Goal: Browse casually: Explore the website without a specific task or goal

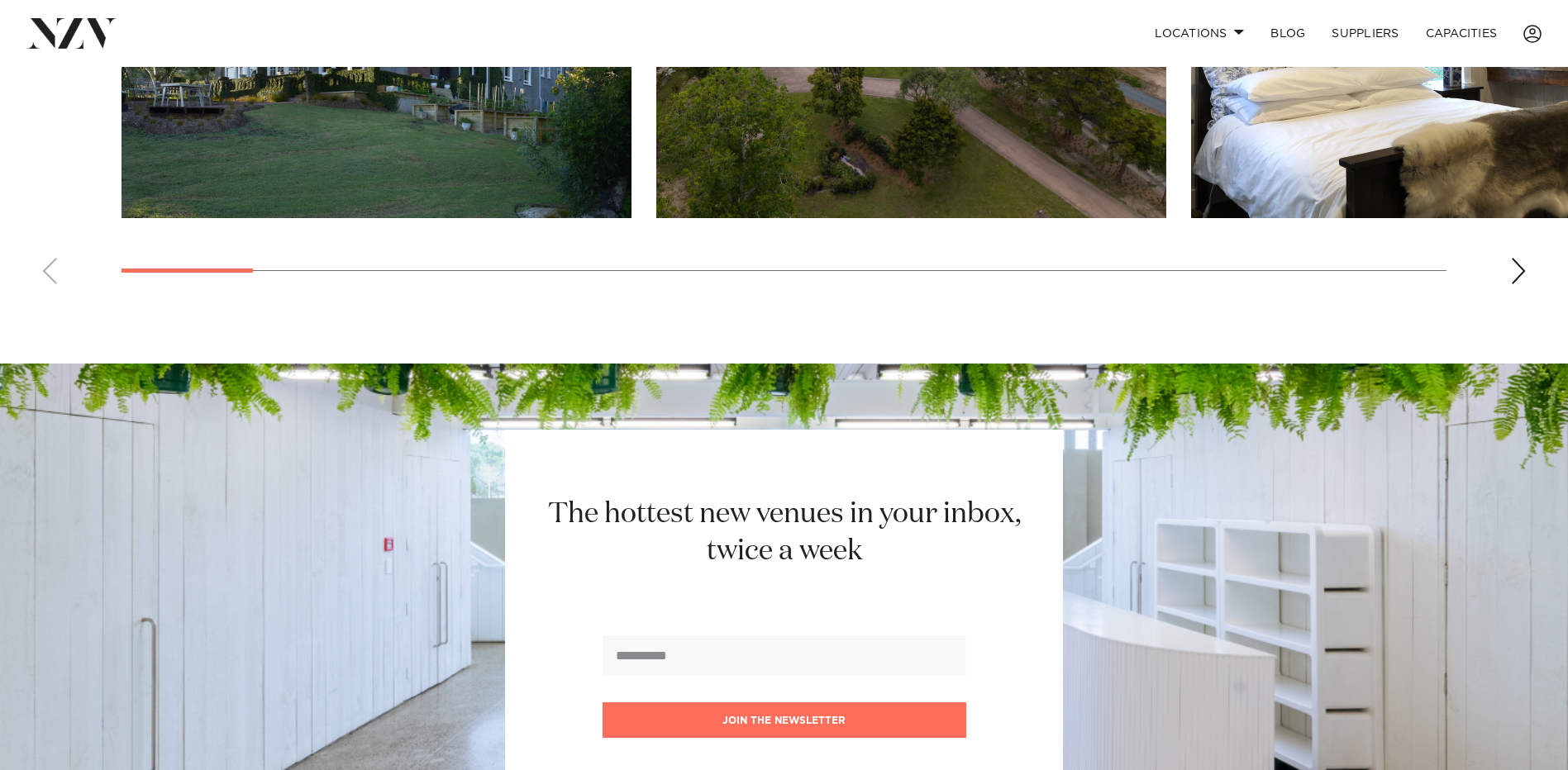
scroll to position [1145, 0]
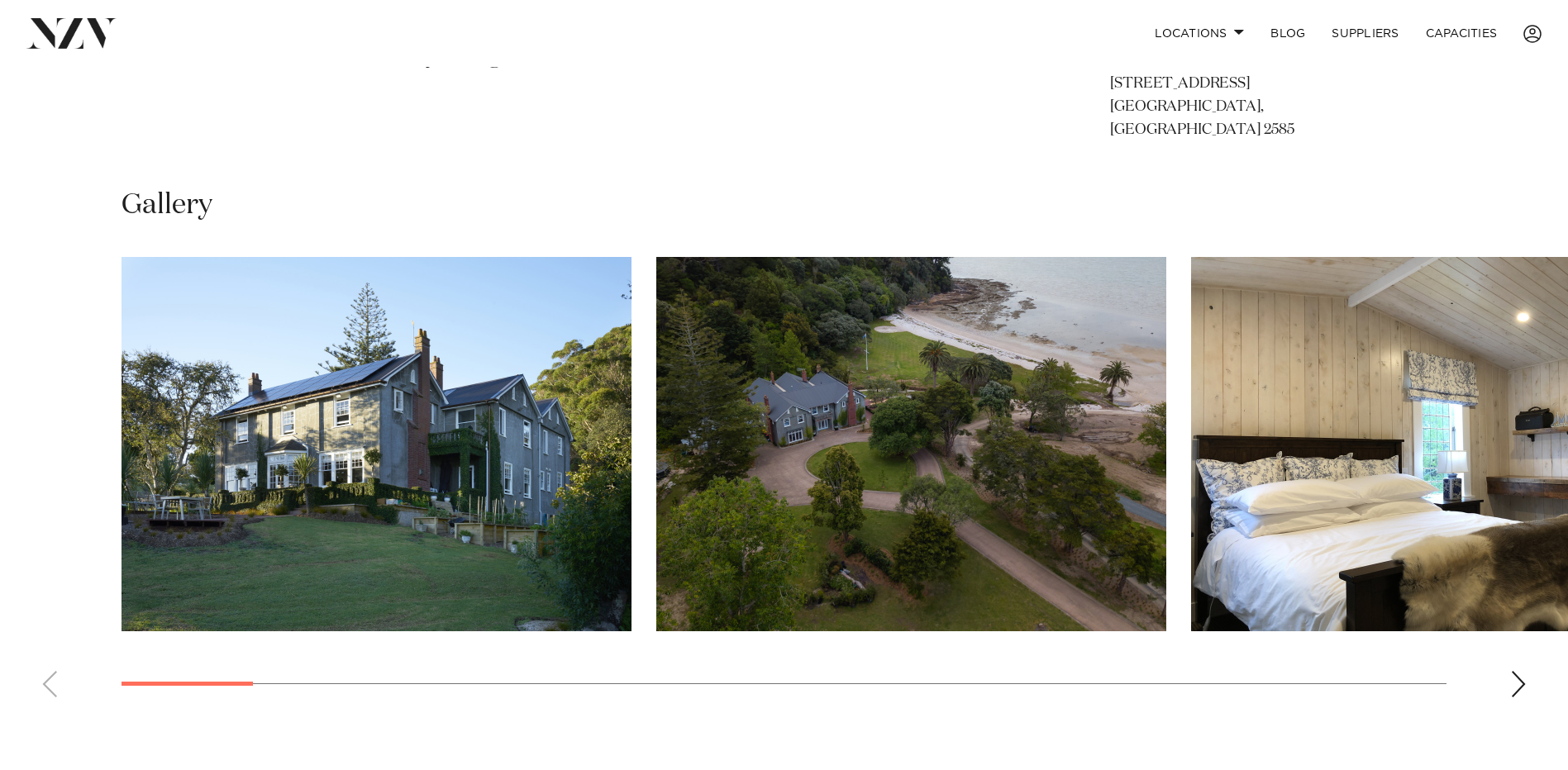
click at [1511, 671] on div "Next slide" at bounding box center [1518, 683] width 16 height 26
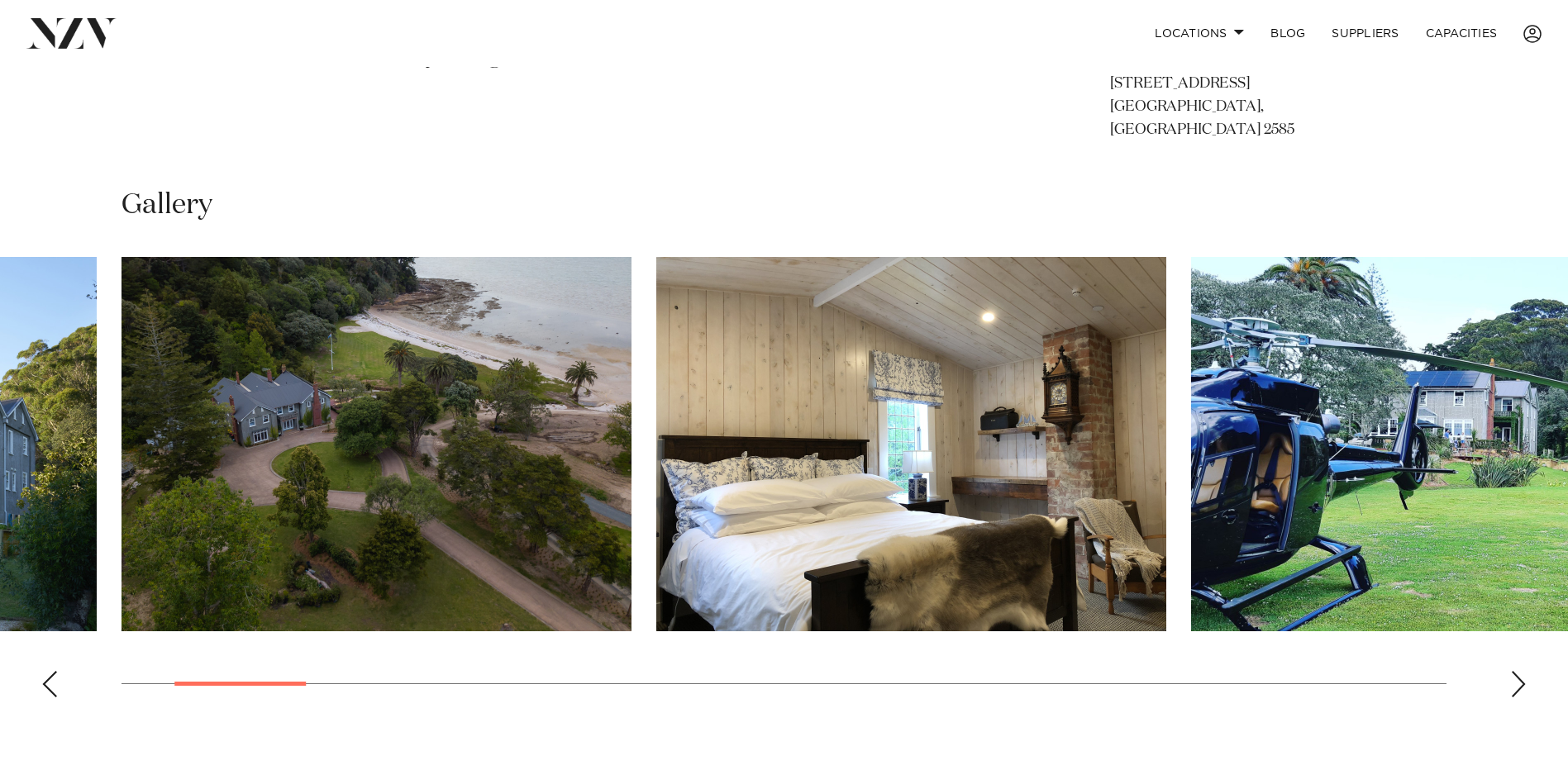
click at [1511, 671] on div "Next slide" at bounding box center [1518, 683] width 16 height 26
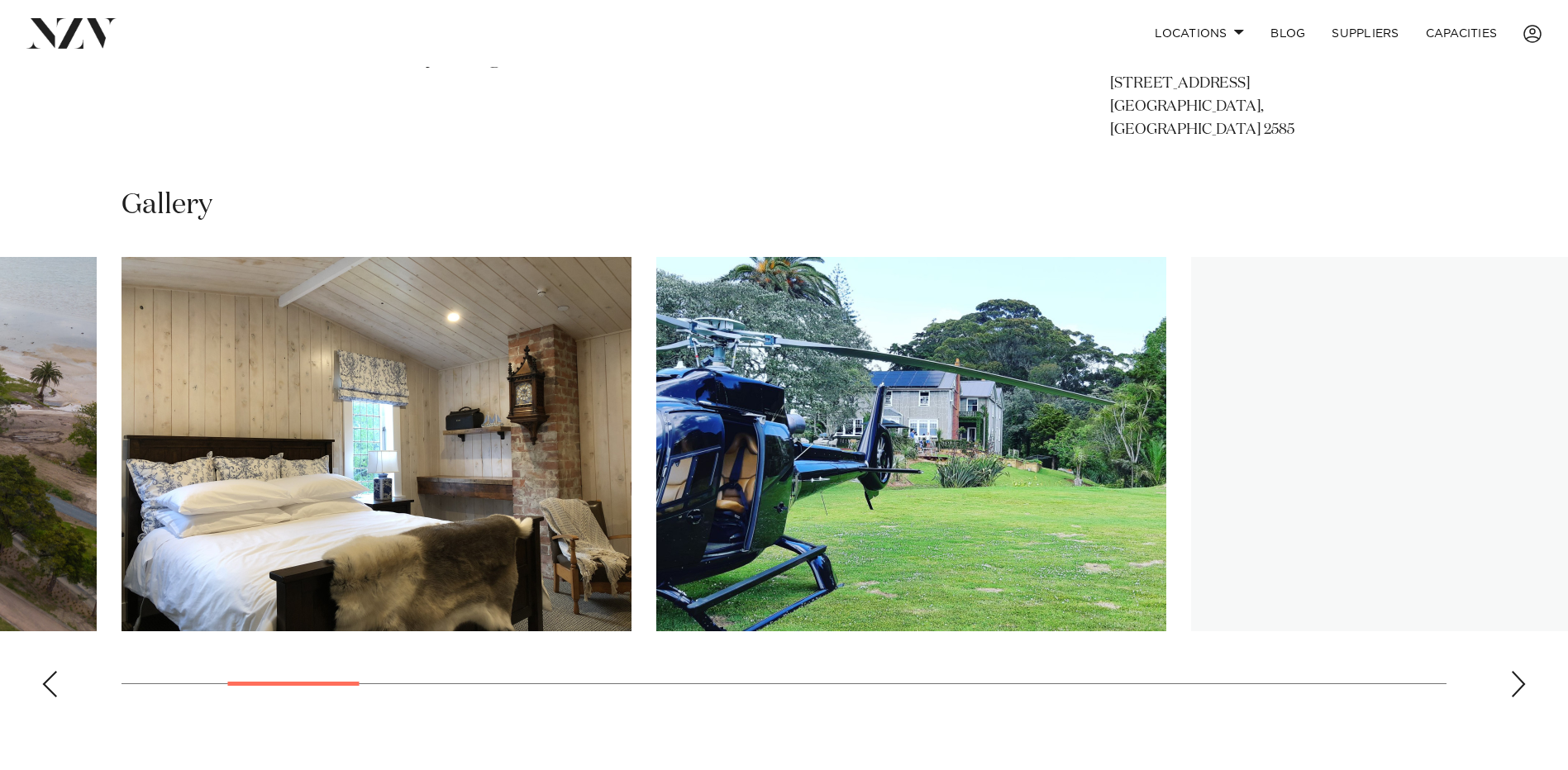
click at [1511, 671] on div "Next slide" at bounding box center [1518, 683] width 16 height 26
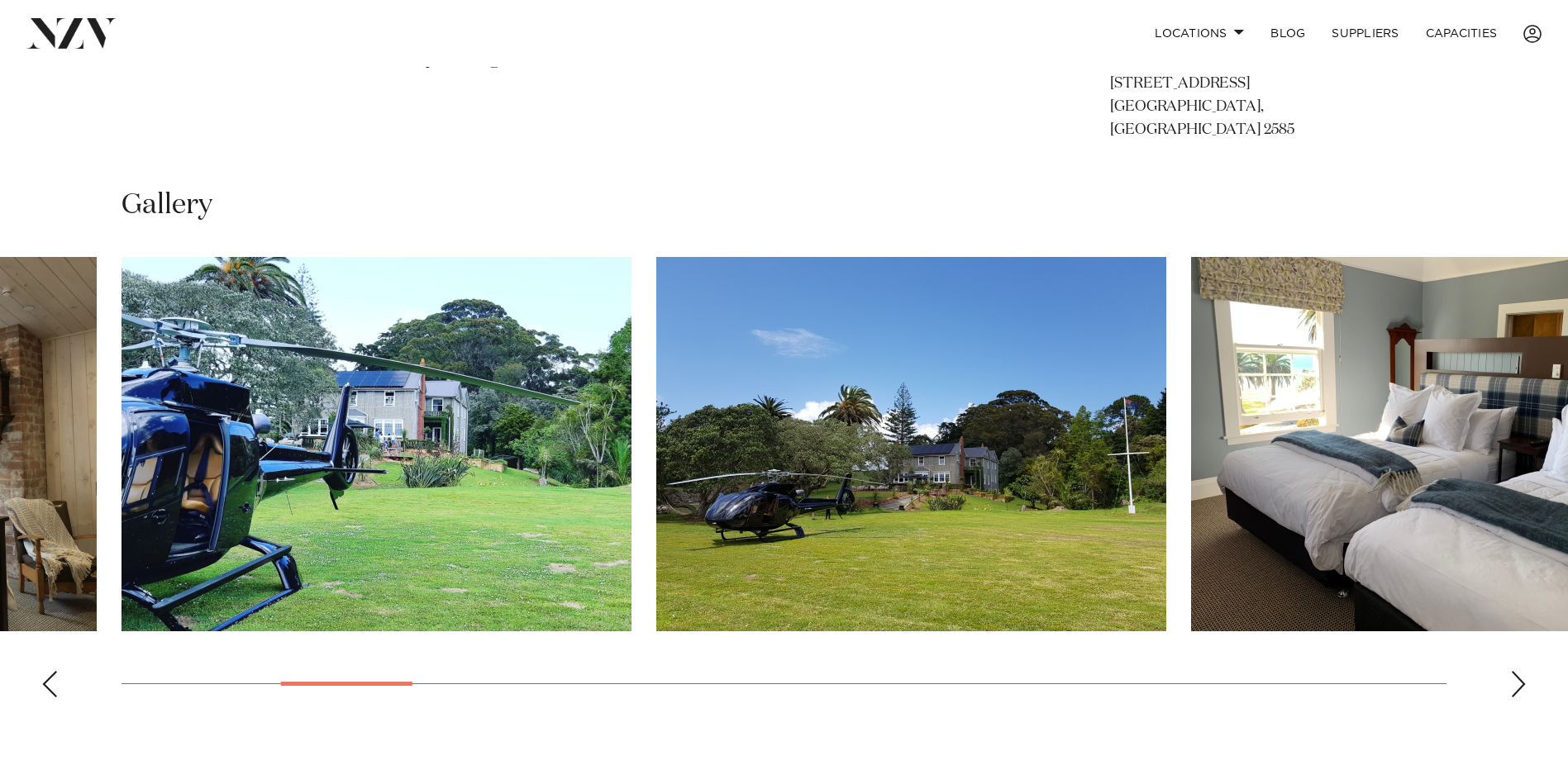
click at [1511, 671] on div "Next slide" at bounding box center [1518, 683] width 16 height 26
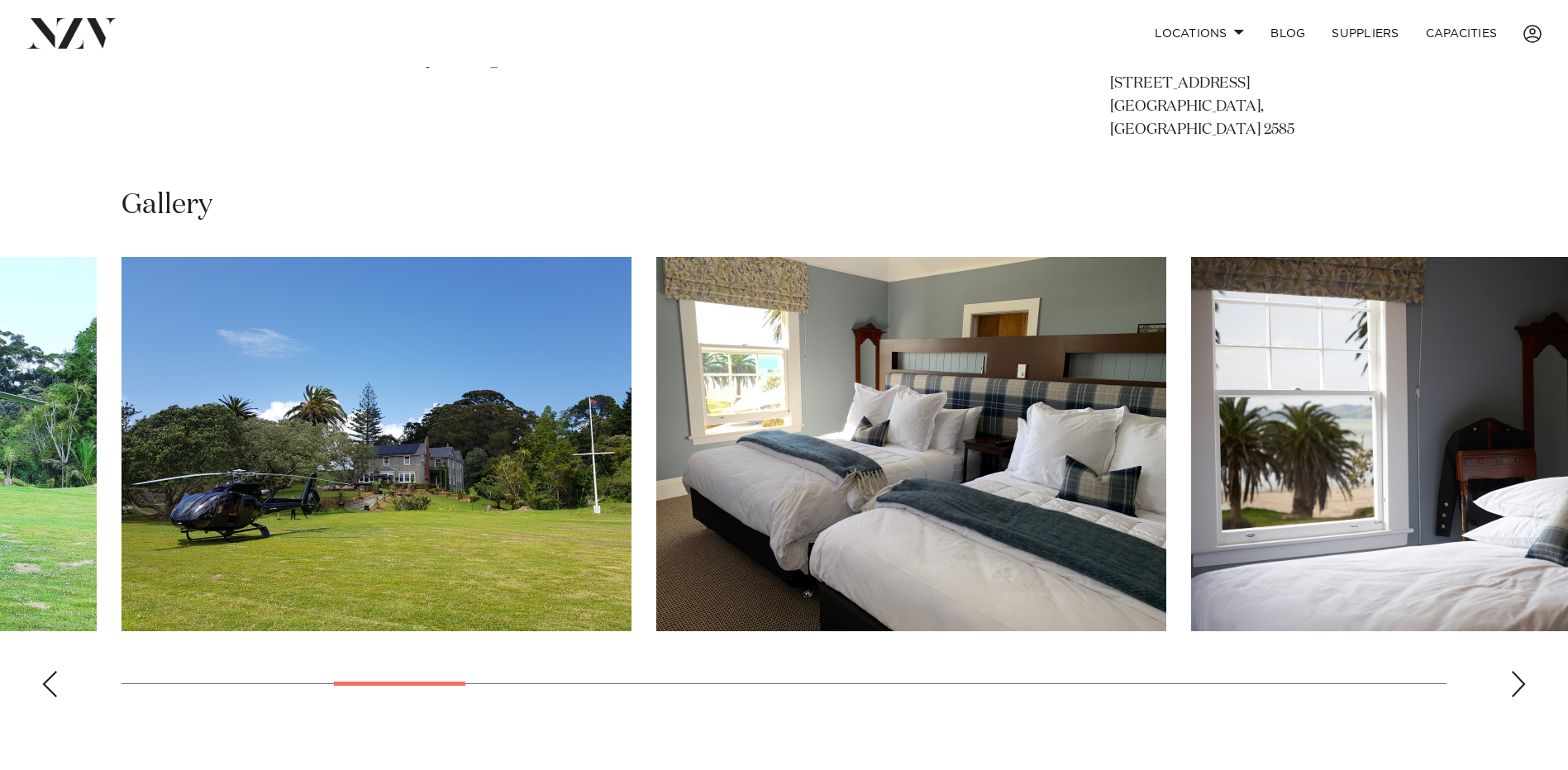
click at [1511, 671] on div "Next slide" at bounding box center [1518, 683] width 16 height 26
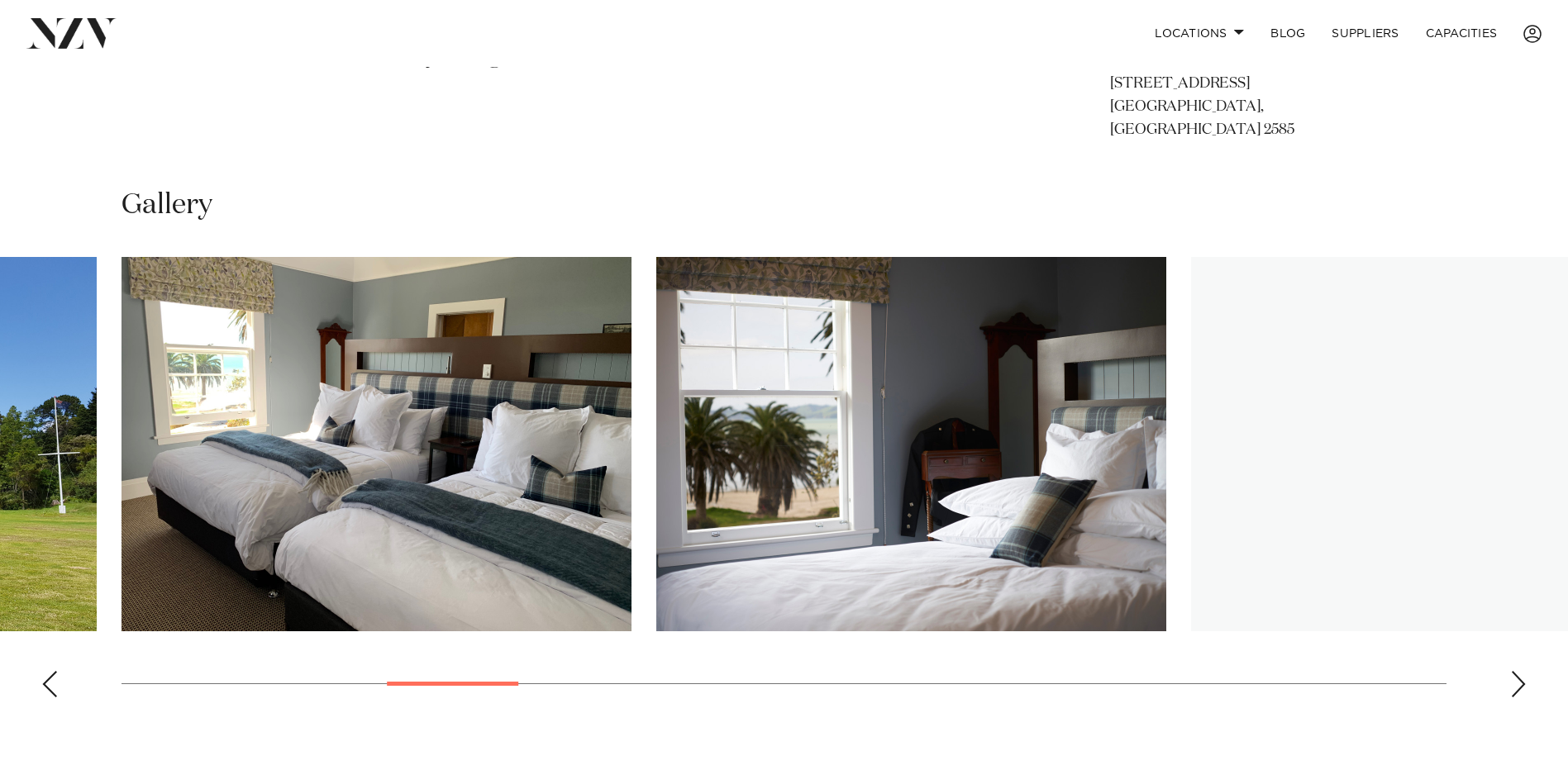
click at [1511, 671] on div "Next slide" at bounding box center [1518, 683] width 16 height 26
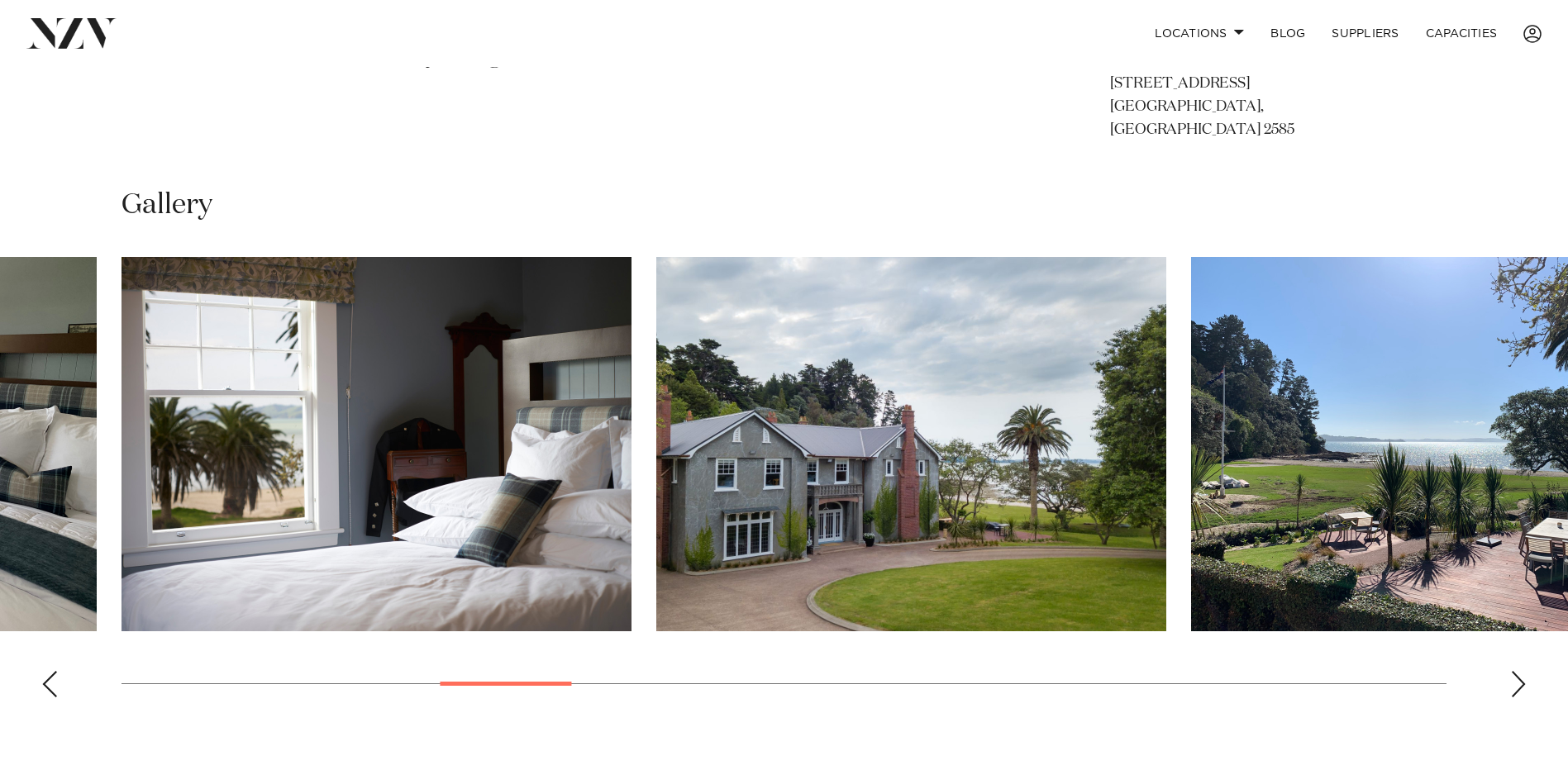
click at [1511, 671] on div "Next slide" at bounding box center [1518, 683] width 16 height 26
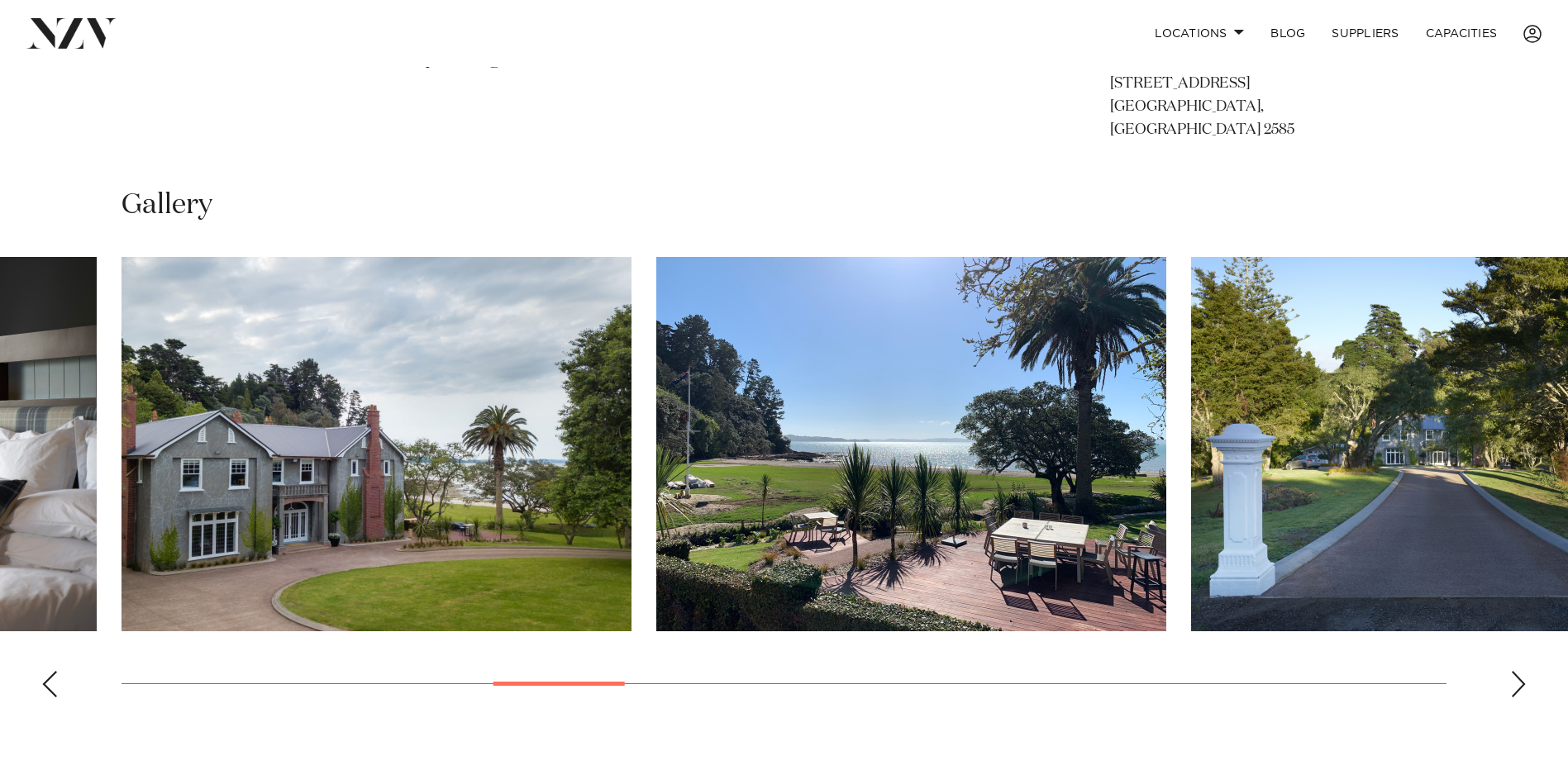
click at [1511, 671] on div "Next slide" at bounding box center [1518, 683] width 16 height 26
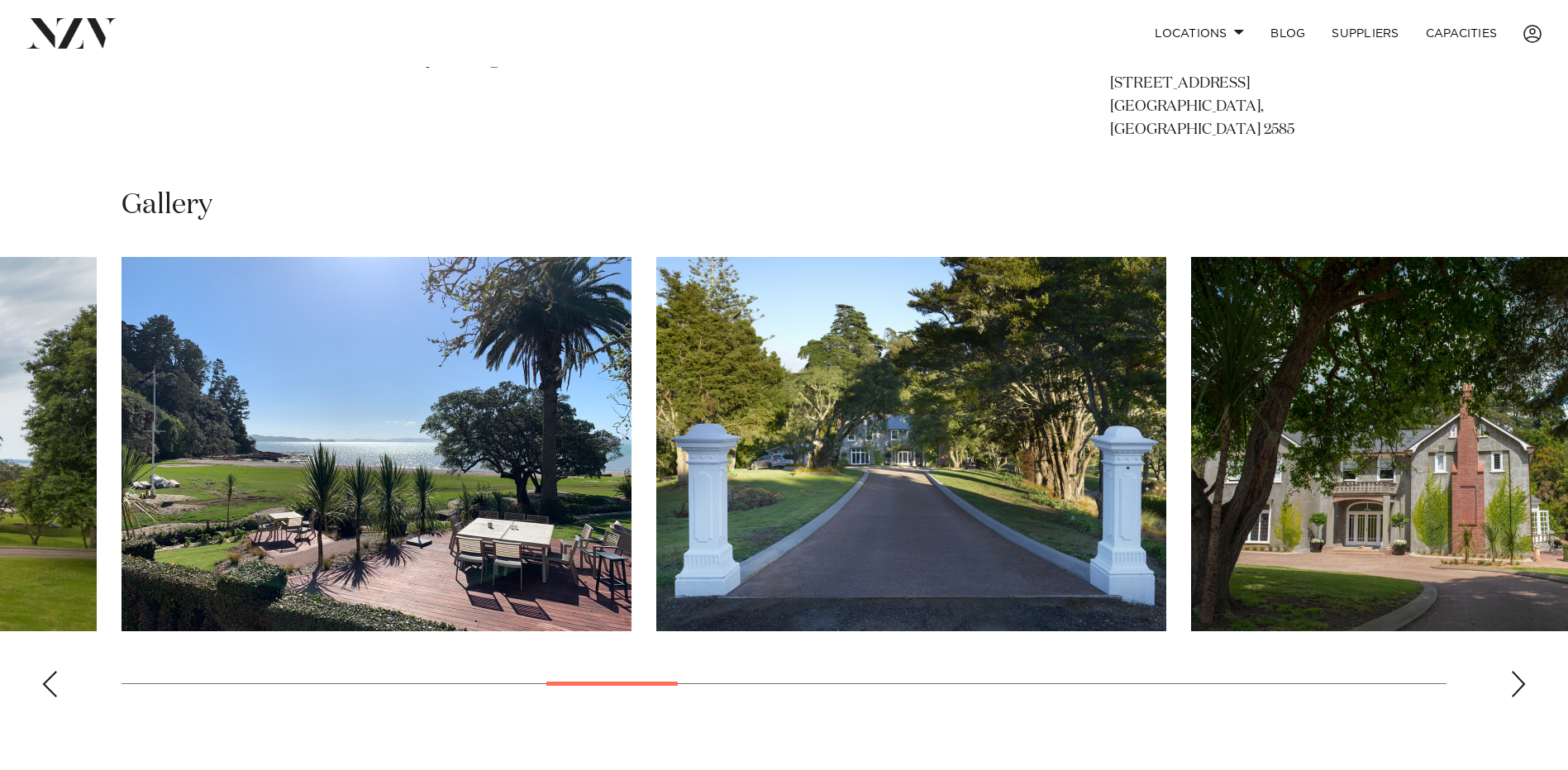
click at [1511, 671] on div "Next slide" at bounding box center [1518, 683] width 16 height 26
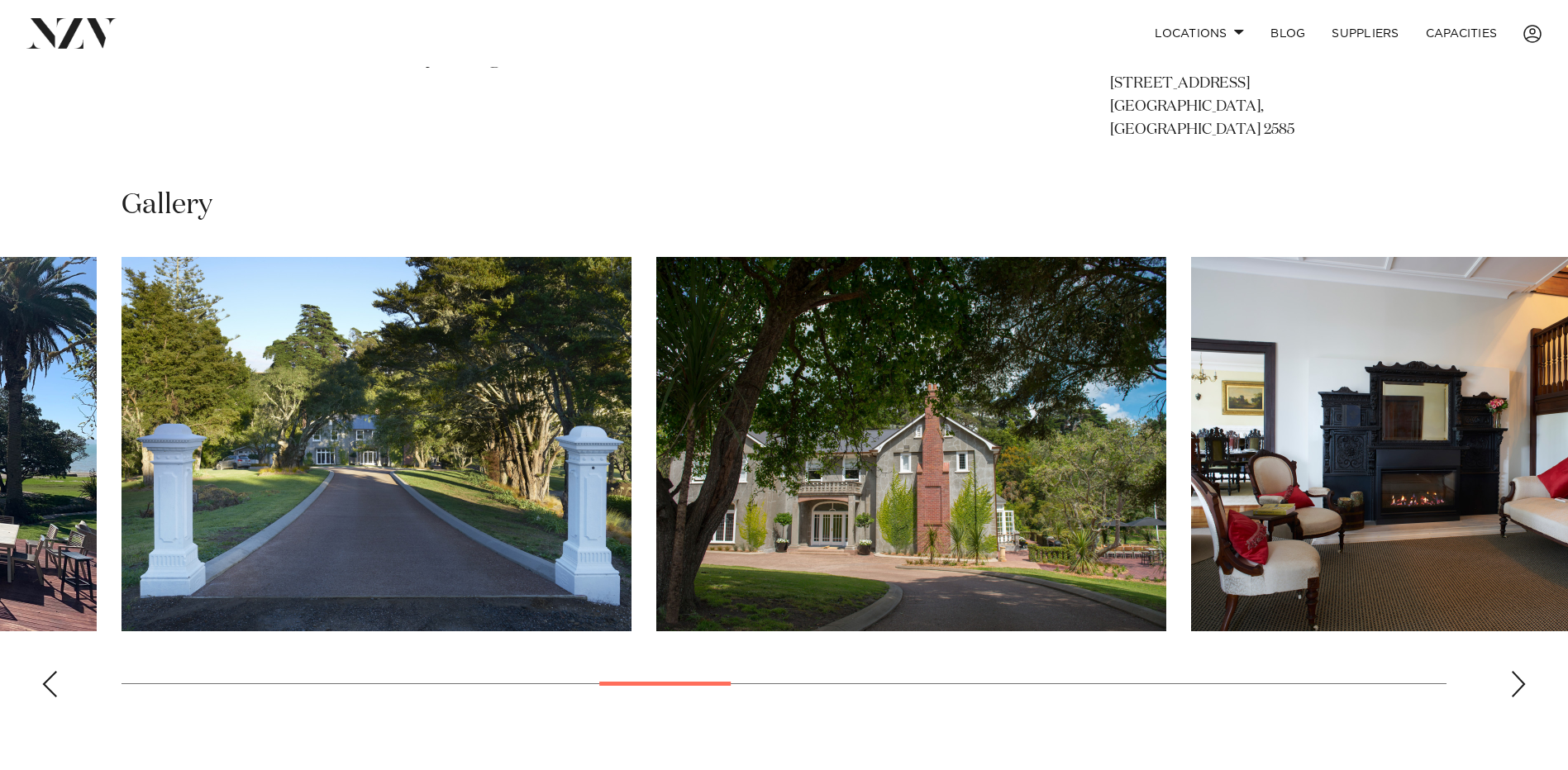
click at [1511, 671] on div "Next slide" at bounding box center [1518, 683] width 16 height 26
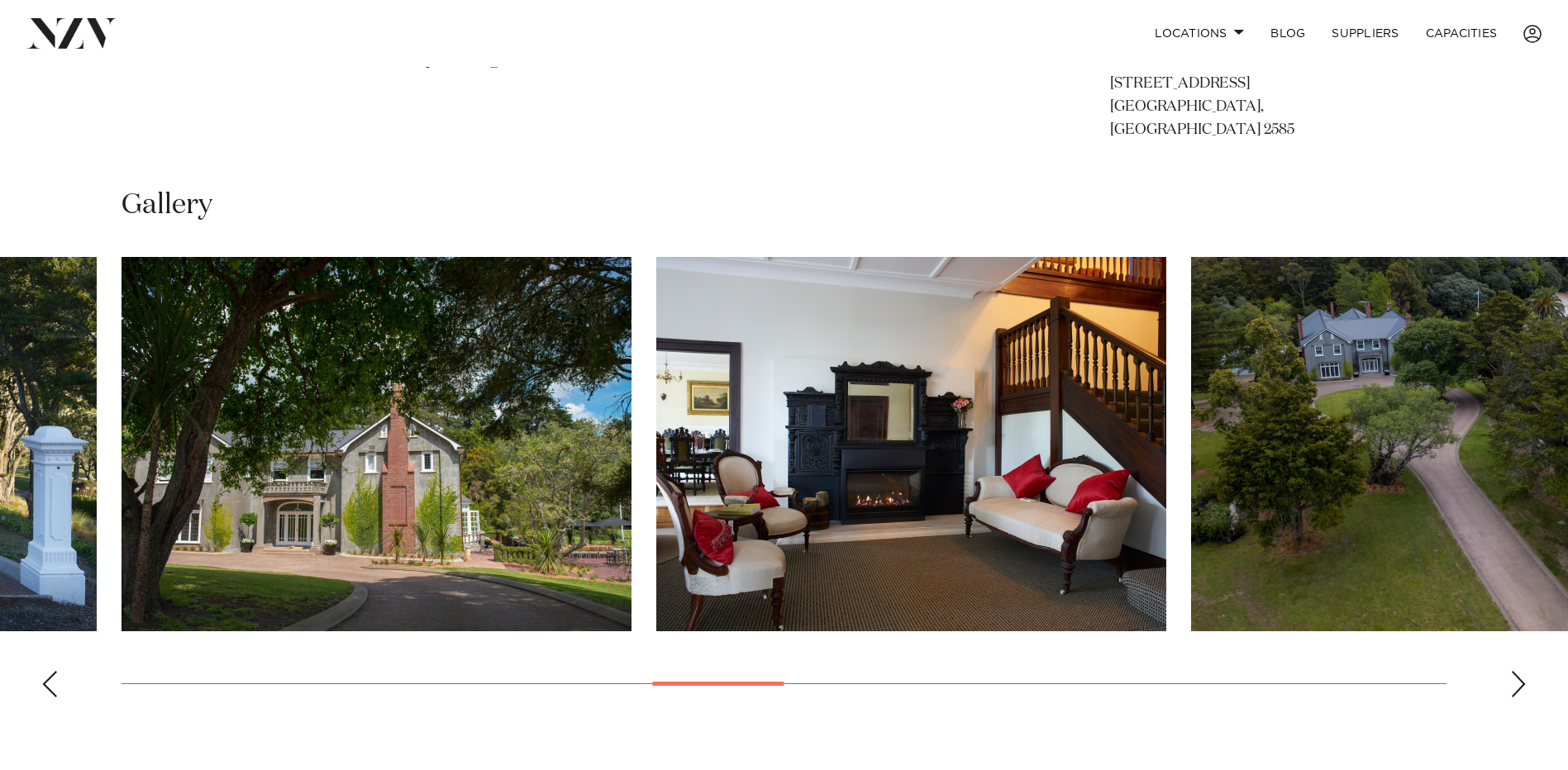
click at [1511, 671] on div "Next slide" at bounding box center [1518, 683] width 16 height 26
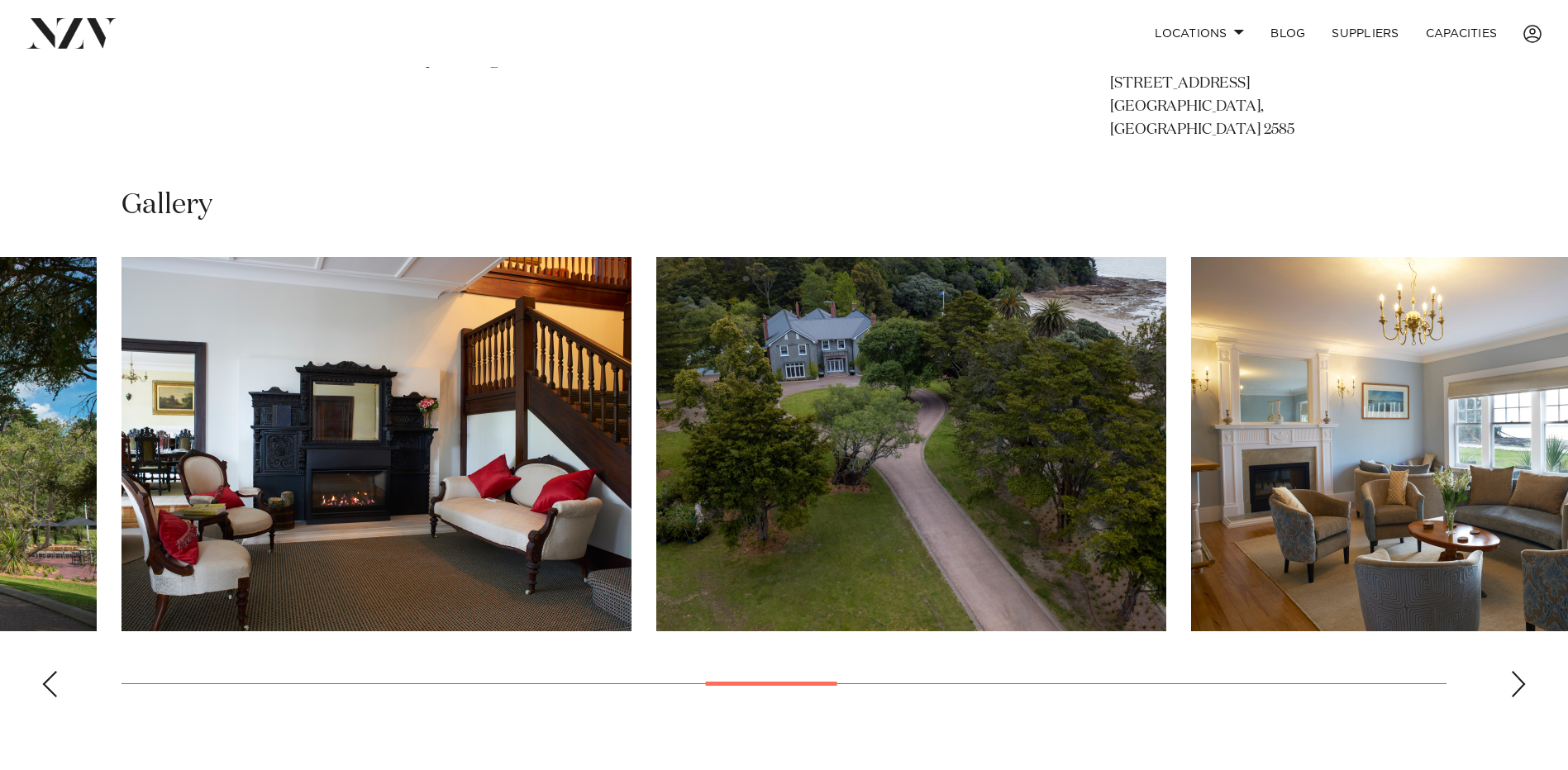
click at [1511, 671] on div "Next slide" at bounding box center [1518, 683] width 16 height 26
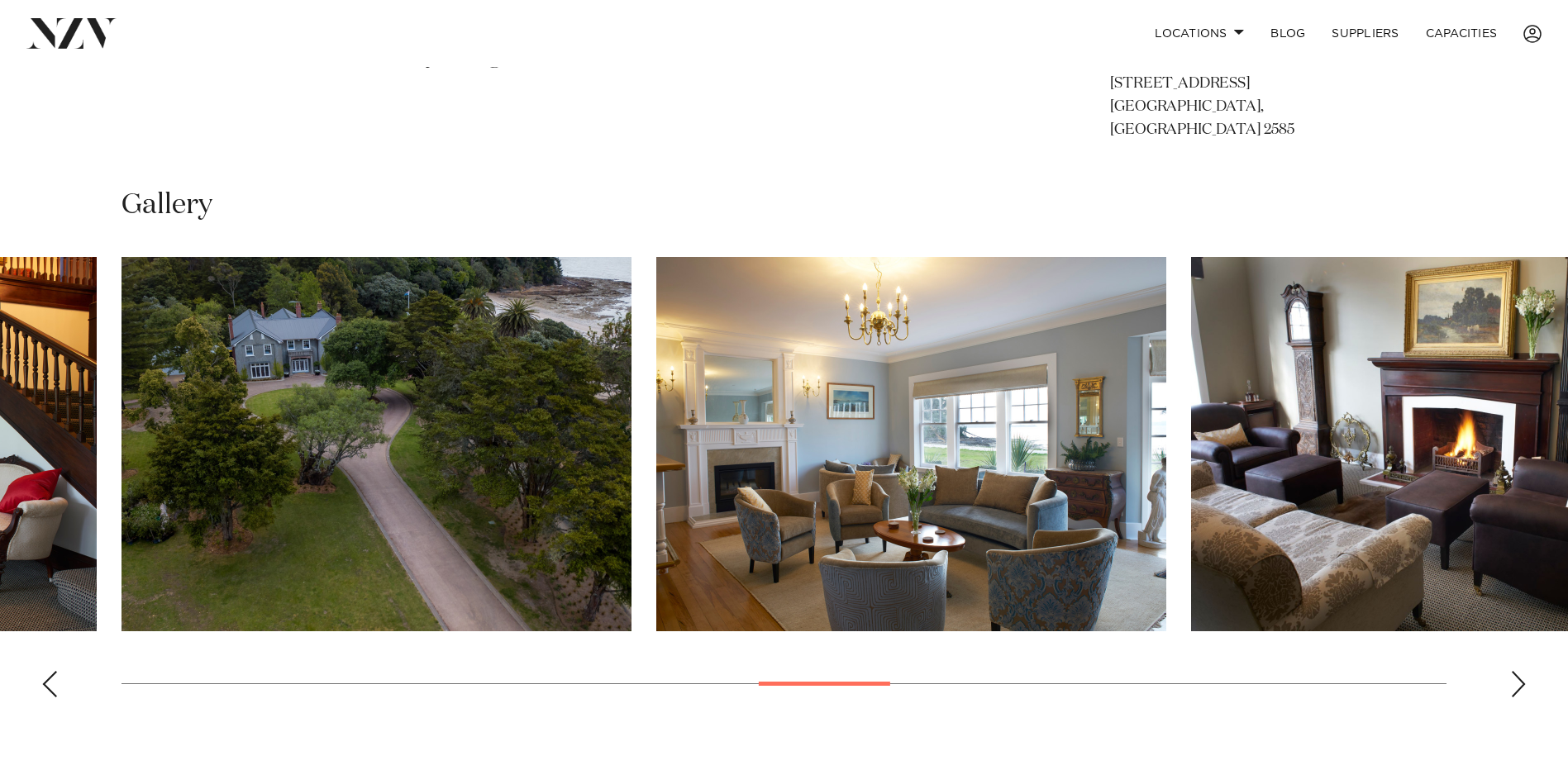
click at [1511, 671] on div "Next slide" at bounding box center [1518, 683] width 16 height 26
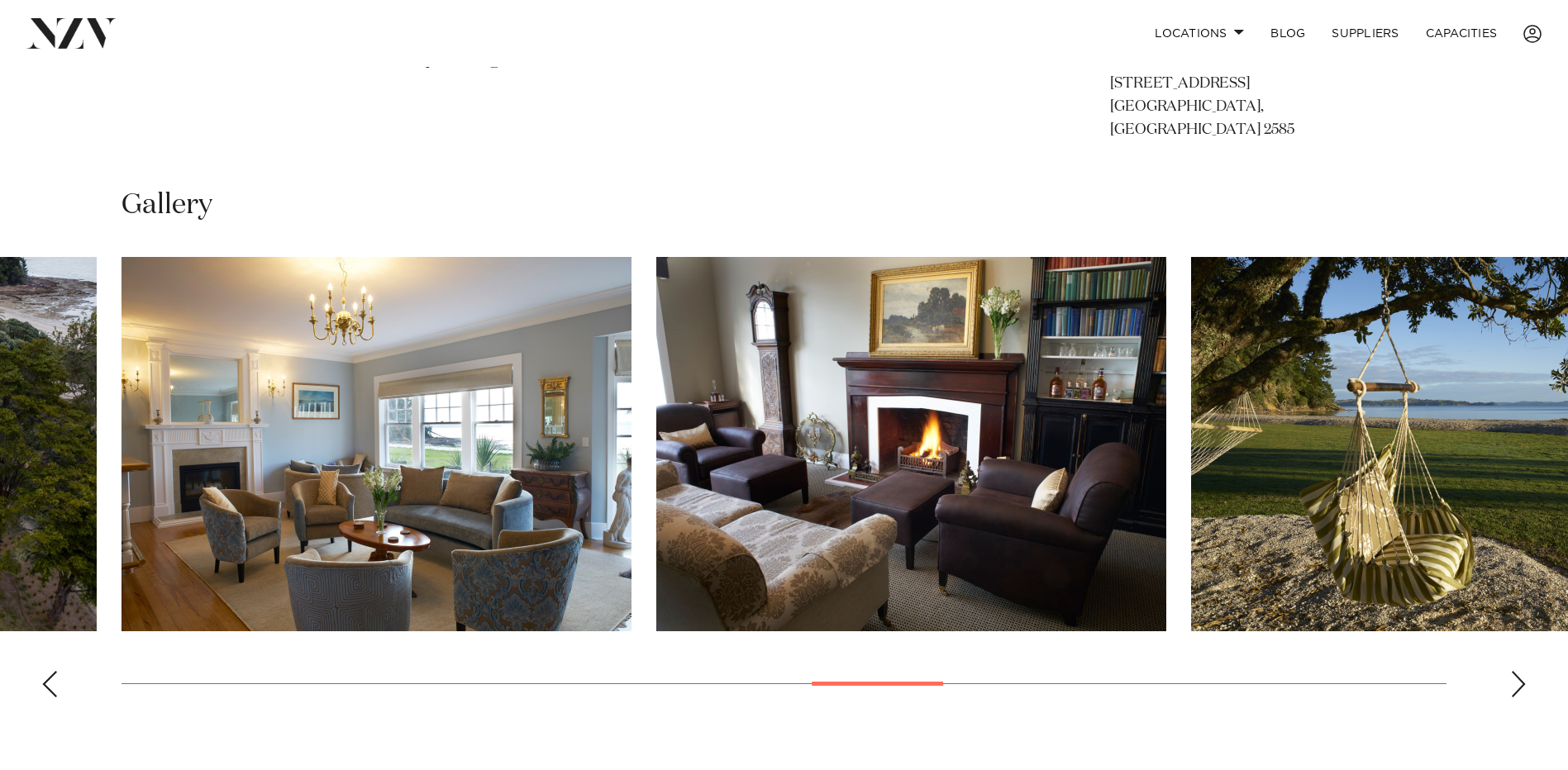
click at [1511, 671] on div "Next slide" at bounding box center [1518, 683] width 16 height 26
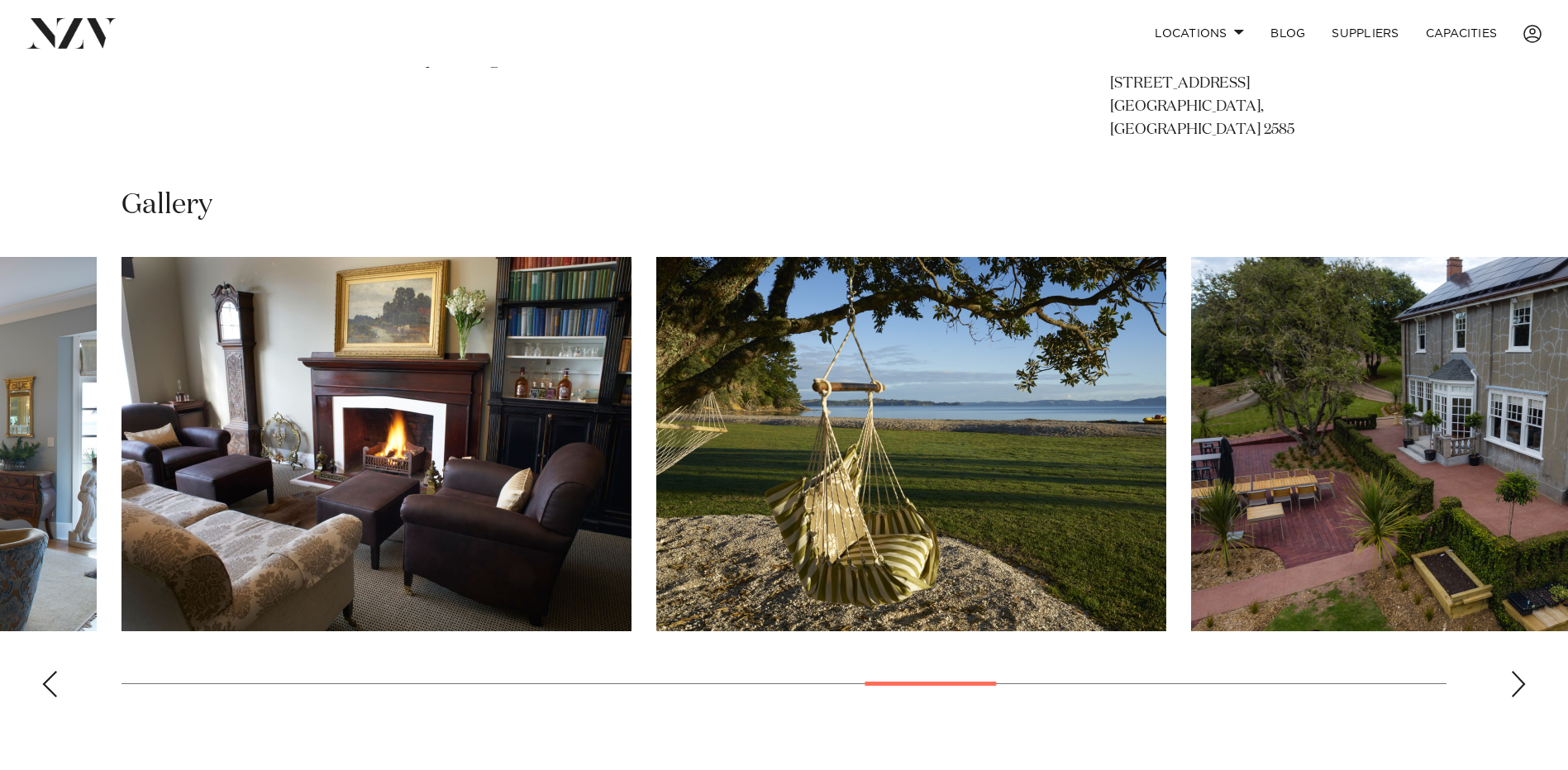
click at [1511, 671] on div "Next slide" at bounding box center [1518, 683] width 16 height 26
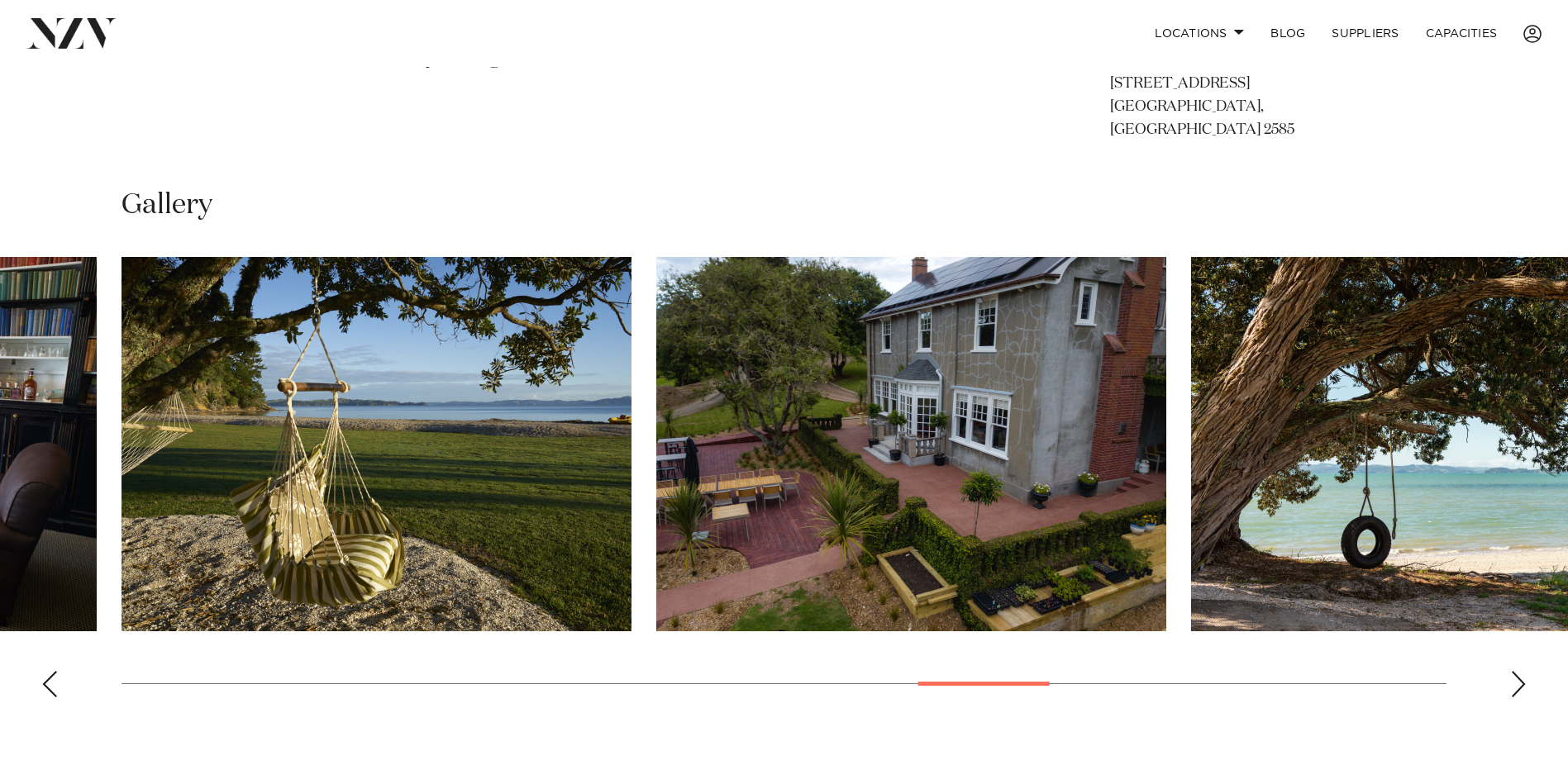
click at [1511, 671] on div "Next slide" at bounding box center [1518, 683] width 16 height 26
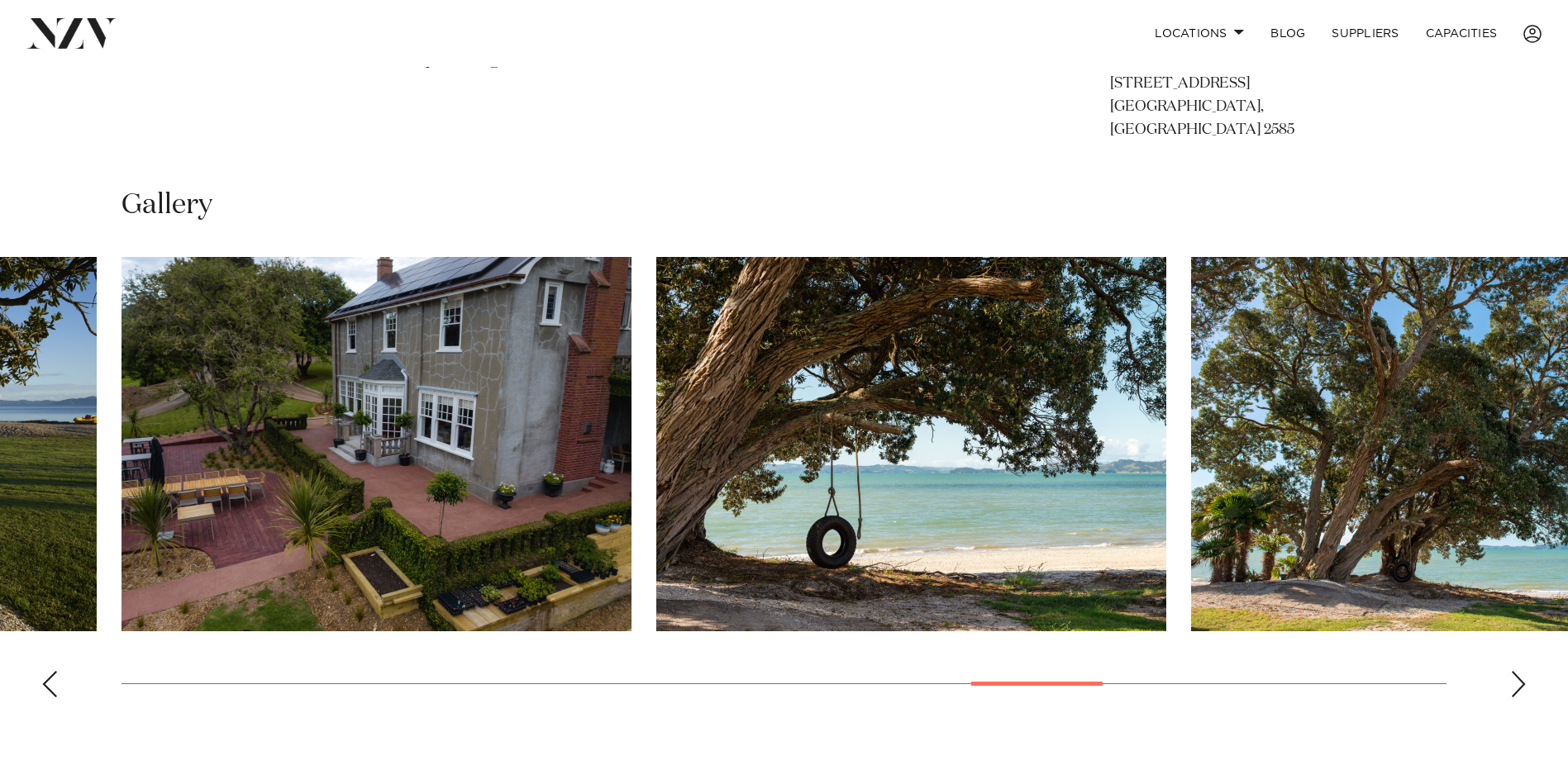
click at [1511, 671] on div "Next slide" at bounding box center [1518, 683] width 16 height 26
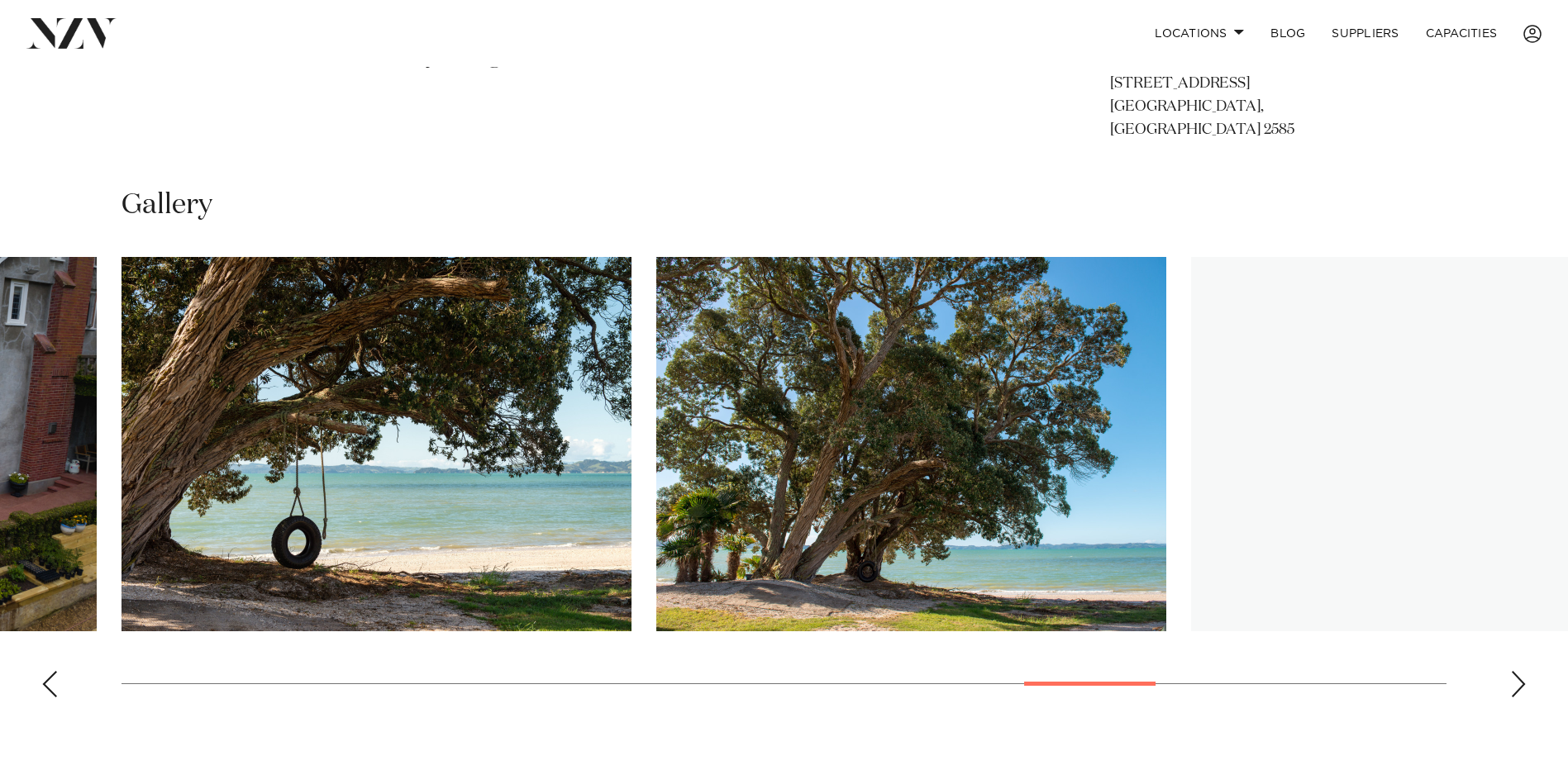
click at [1511, 671] on div "Next slide" at bounding box center [1518, 683] width 16 height 26
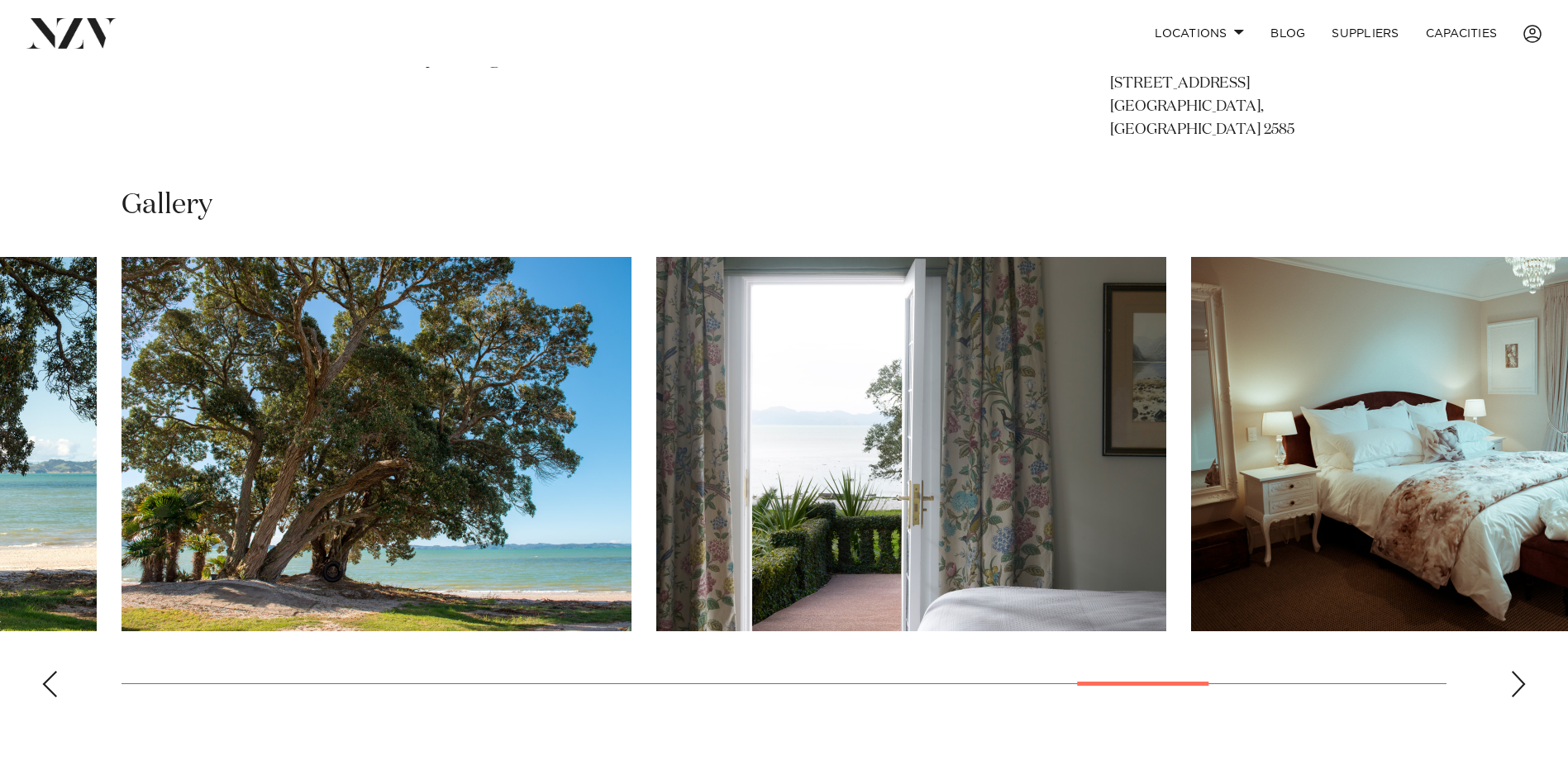
click at [1511, 671] on div "Next slide" at bounding box center [1518, 683] width 16 height 26
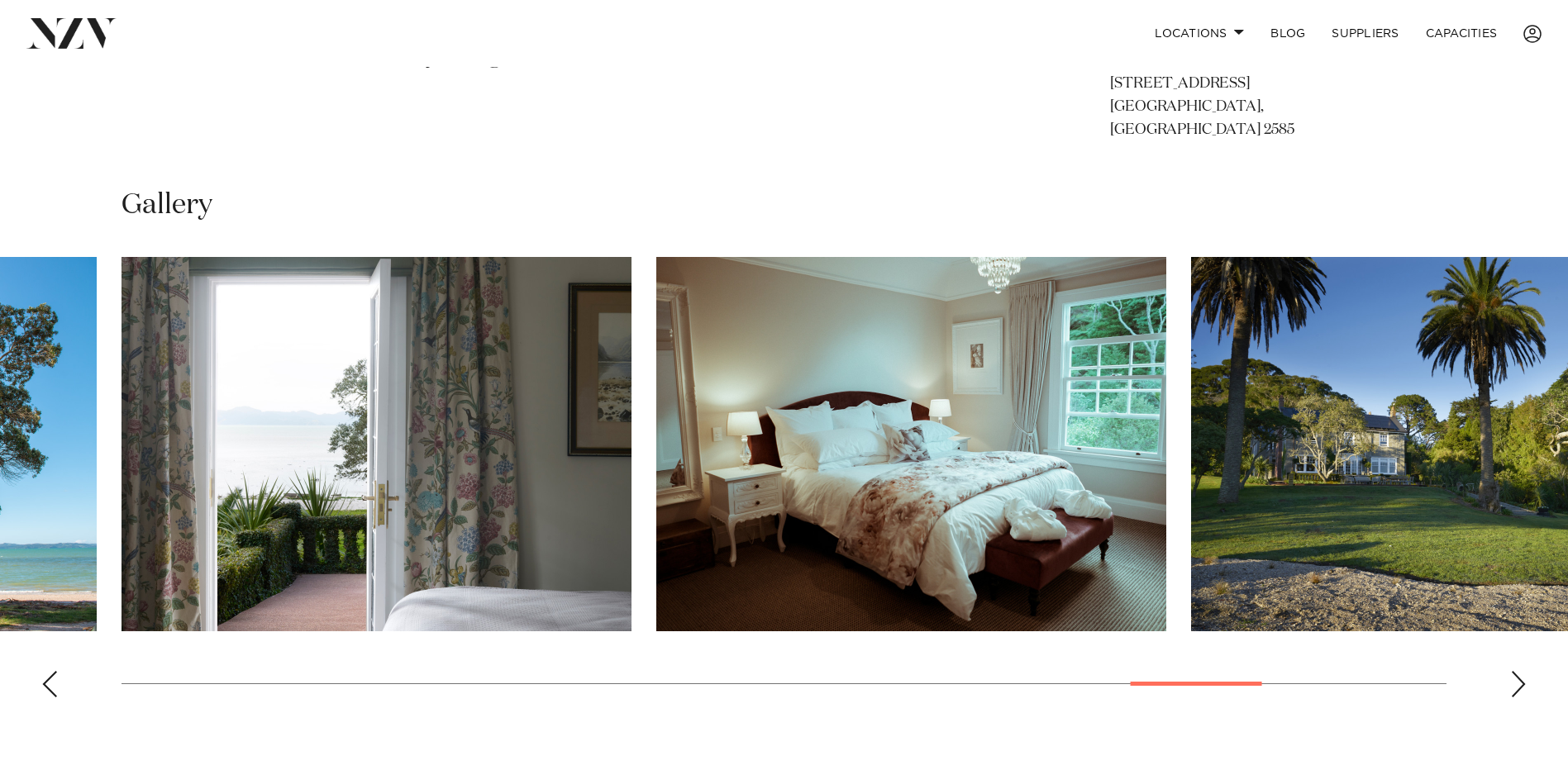
click at [1511, 671] on div "Next slide" at bounding box center [1518, 683] width 16 height 26
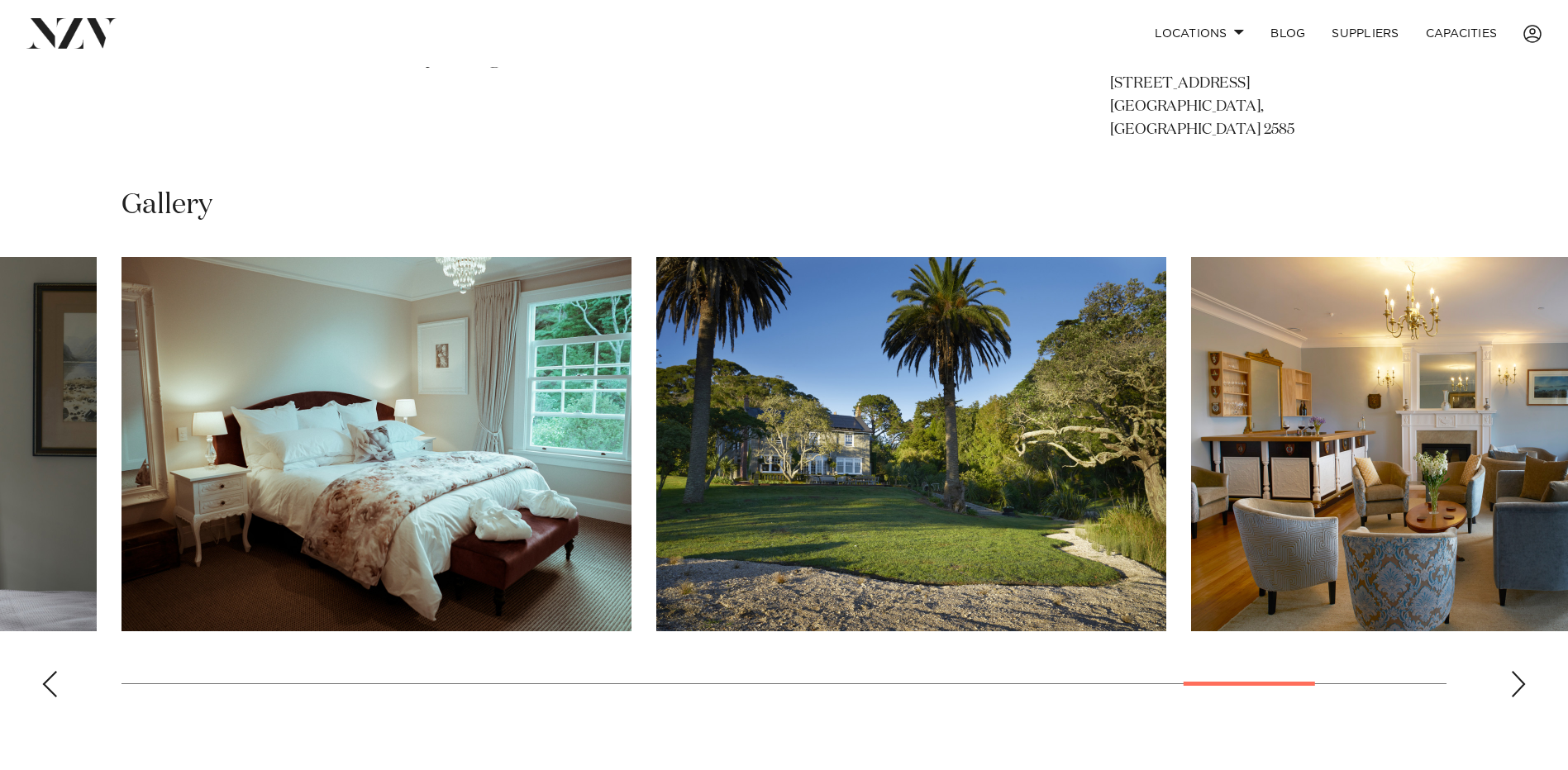
click at [1511, 671] on div "Next slide" at bounding box center [1518, 683] width 16 height 26
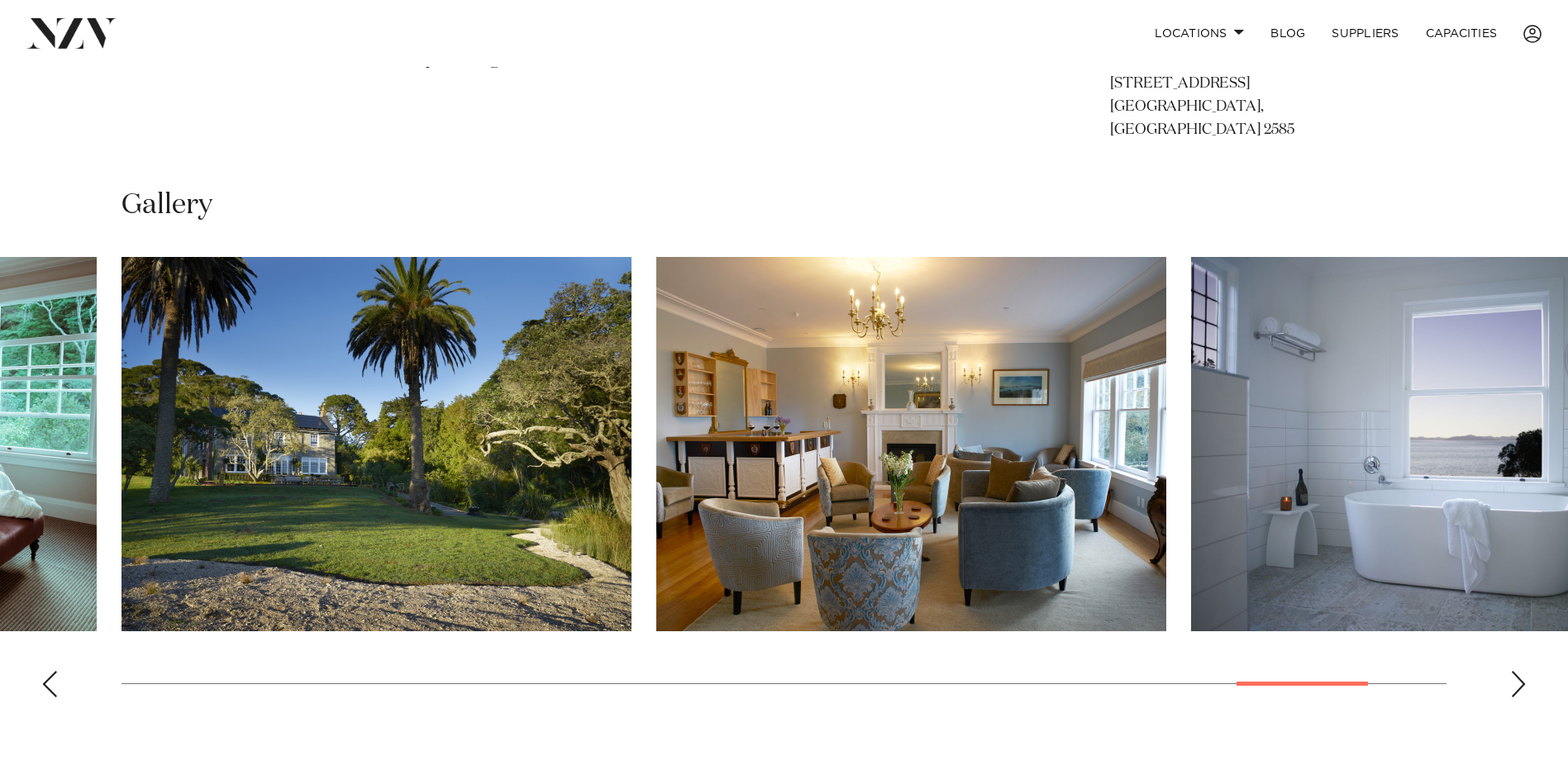
click at [1518, 671] on div "Next slide" at bounding box center [1518, 683] width 16 height 26
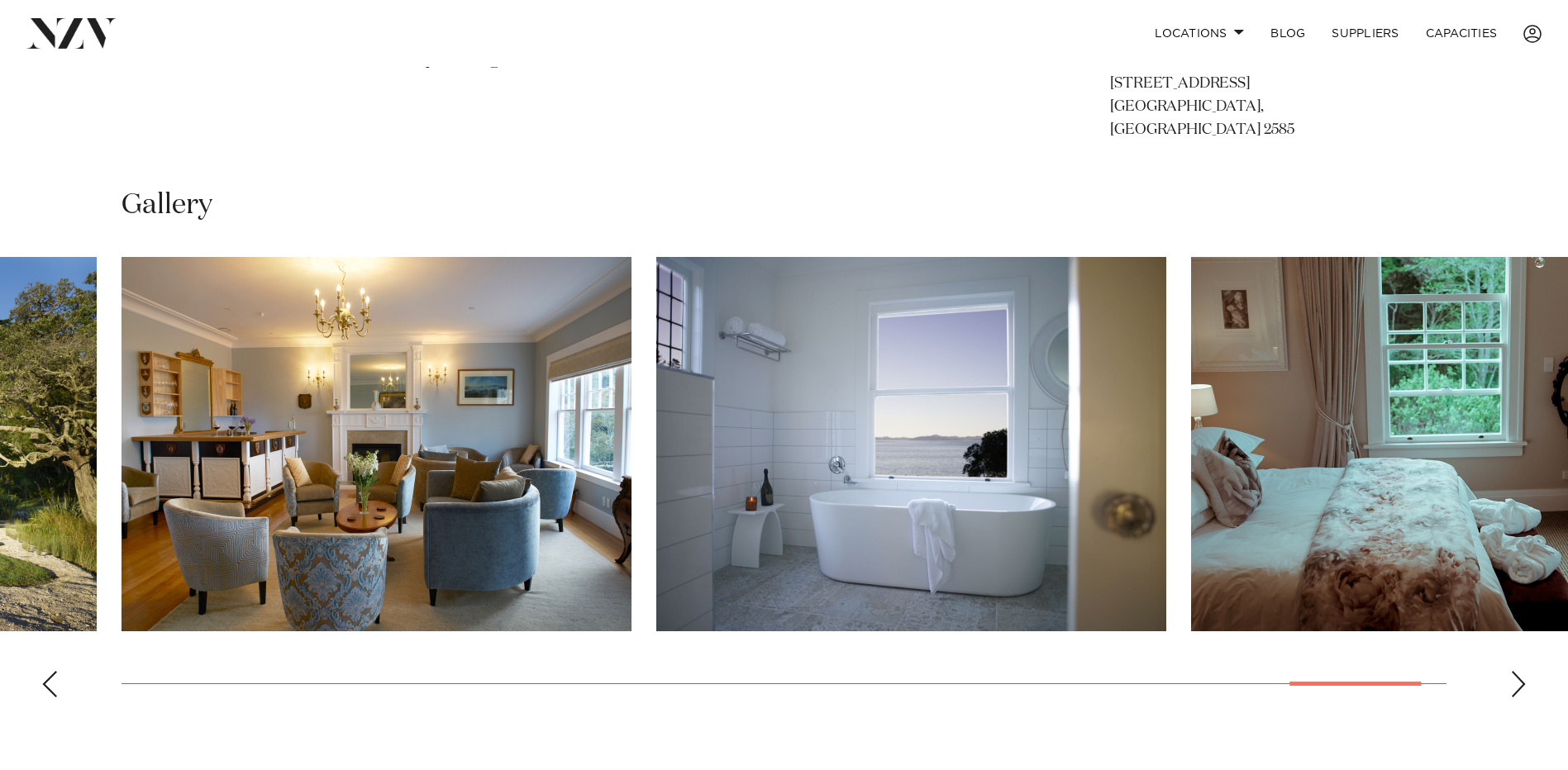
click at [1518, 671] on div "Next slide" at bounding box center [1518, 683] width 16 height 26
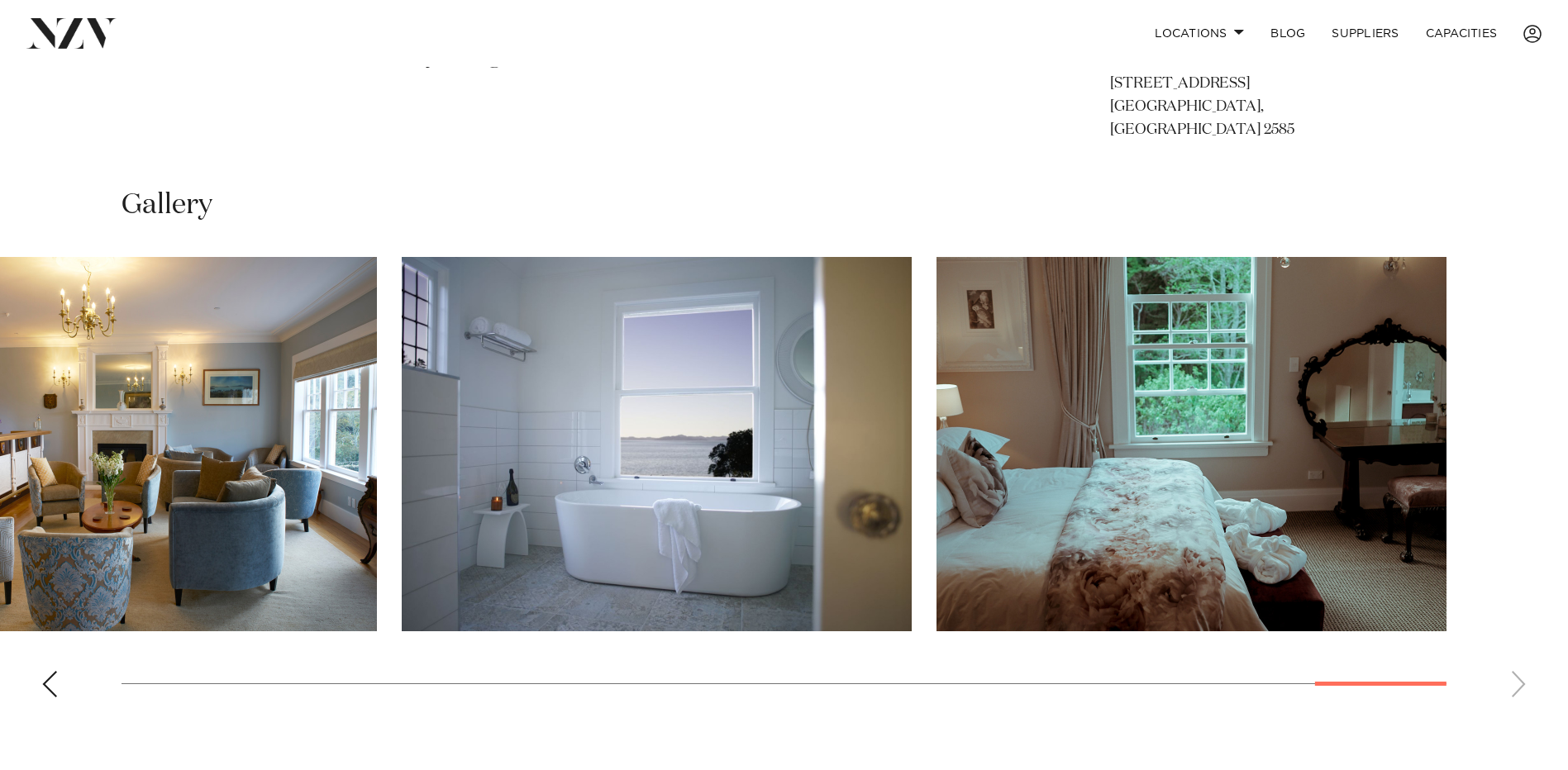
click at [1518, 669] on swiper-container at bounding box center [784, 483] width 1568 height 454
